Goal: Navigation & Orientation: Find specific page/section

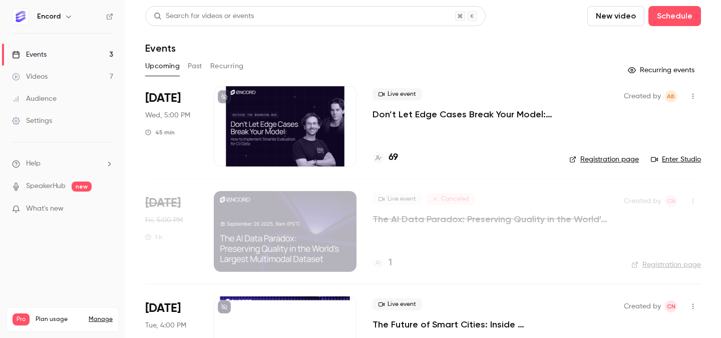
scroll to position [25, 0]
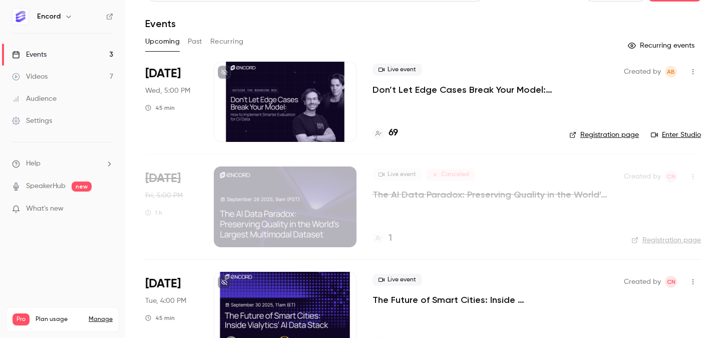
click at [396, 132] on h4 "69" at bounding box center [394, 133] width 10 height 14
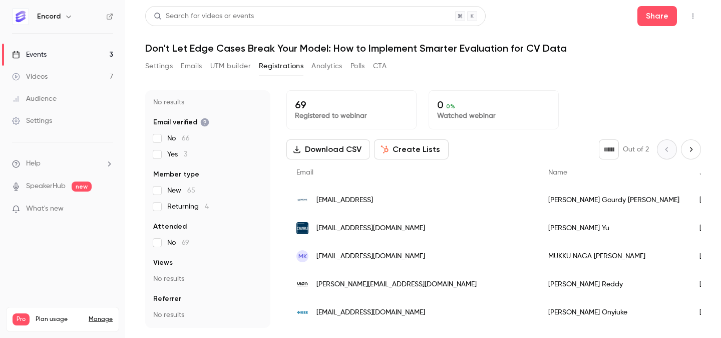
click at [65, 95] on link "Audience" at bounding box center [62, 99] width 125 height 22
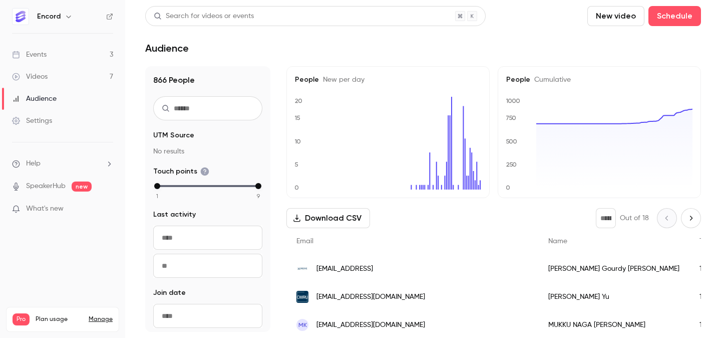
click at [69, 58] on link "Events 3" at bounding box center [62, 55] width 125 height 22
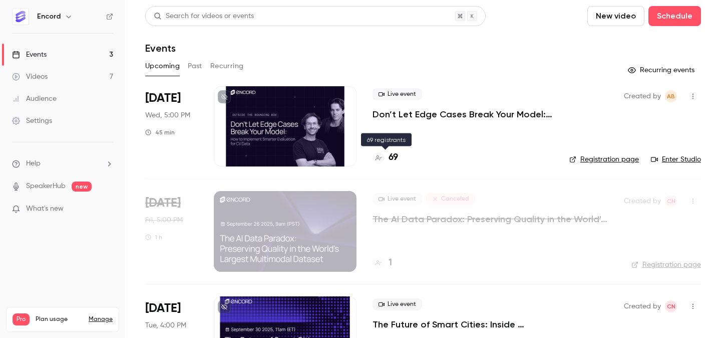
click at [395, 152] on h4 "69" at bounding box center [394, 158] width 10 height 14
click at [620, 159] on link "Registration page" at bounding box center [605, 159] width 70 height 10
